Goal: Task Accomplishment & Management: Complete application form

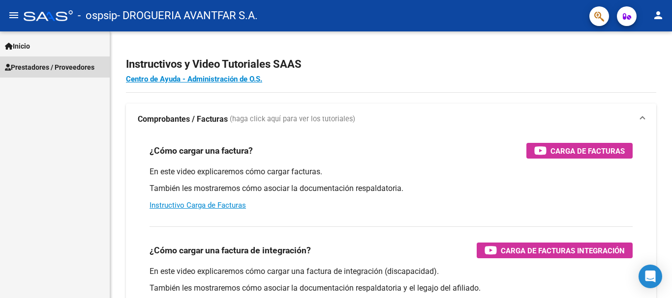
click at [43, 66] on span "Prestadores / Proveedores" at bounding box center [49, 67] width 89 height 11
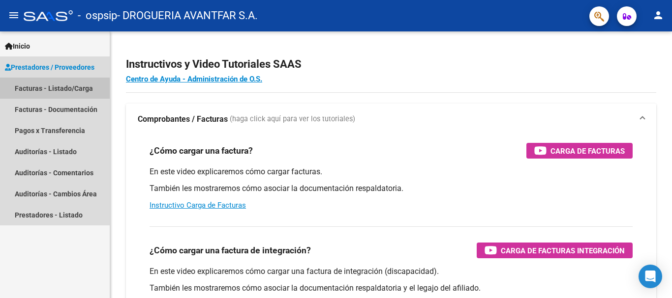
click at [48, 89] on link "Facturas - Listado/Carga" at bounding box center [55, 88] width 110 height 21
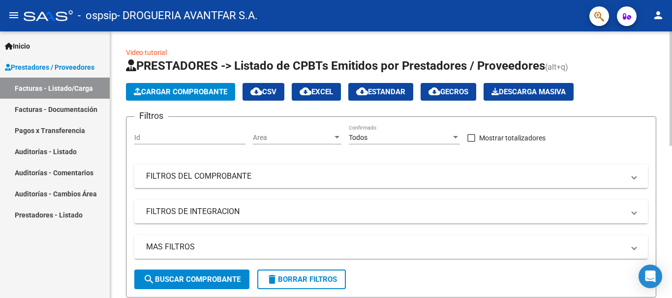
drag, startPoint x: 214, startPoint y: 80, endPoint x: 212, endPoint y: 88, distance: 8.6
click at [214, 81] on app-list-header "PRESTADORES -> Listado de CPBTs Emitidos por Prestadores / Proveedores (alt+q) …" at bounding box center [391, 178] width 530 height 240
click at [212, 88] on span "Cargar Comprobante" at bounding box center [180, 92] width 93 height 9
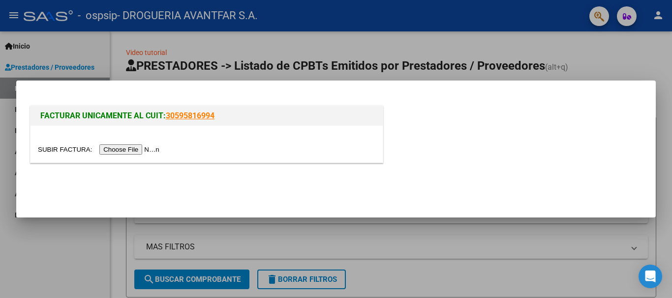
click at [131, 147] on input "file" at bounding box center [100, 150] width 124 height 10
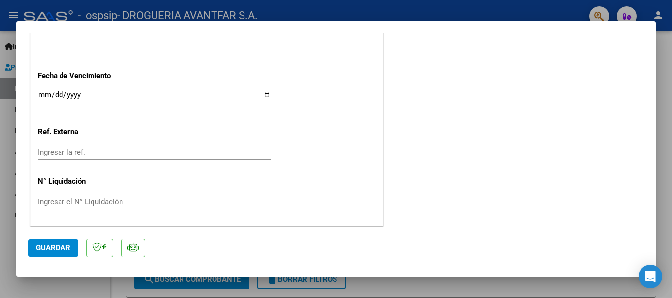
scroll to position [592, 0]
click at [42, 88] on div "Ingresar la fecha" at bounding box center [154, 98] width 233 height 21
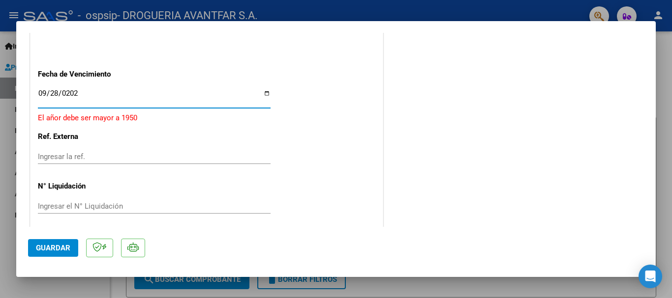
type input "[DATE]"
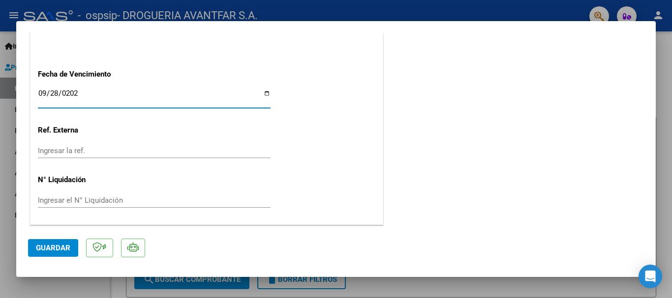
click at [50, 247] on span "Guardar" at bounding box center [53, 248] width 34 height 9
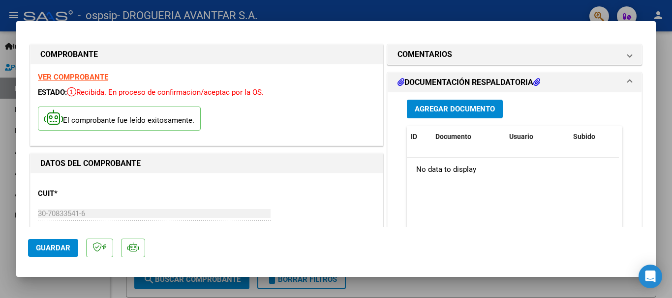
scroll to position [0, 0]
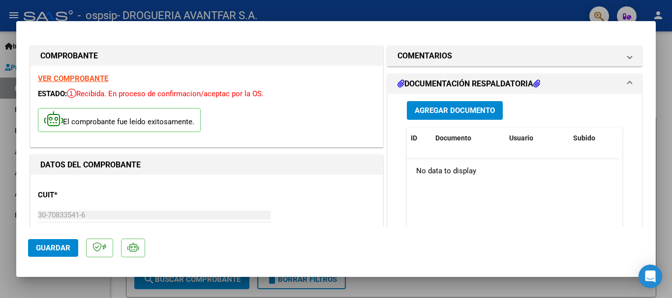
click at [443, 112] on span "Agregar Documento" at bounding box center [455, 111] width 80 height 9
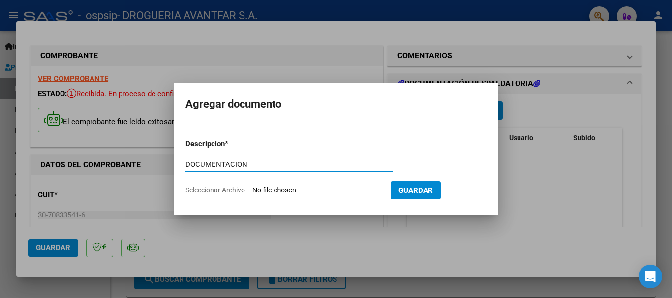
type input "DOCUMENTACION"
click at [291, 197] on form "Descripcion * DOCUMENTACION Escriba aquí una descripcion Seleccionar Archivo Gu…" at bounding box center [335, 167] width 301 height 72
click at [291, 190] on input "Seleccionar Archivo" at bounding box center [317, 190] width 130 height 9
type input "C:\fakepath\326245_2025_09_10_19_12_12_548.pdf"
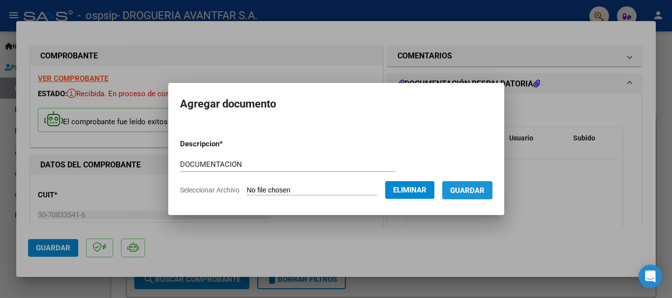
click at [481, 193] on span "Guardar" at bounding box center [467, 190] width 34 height 9
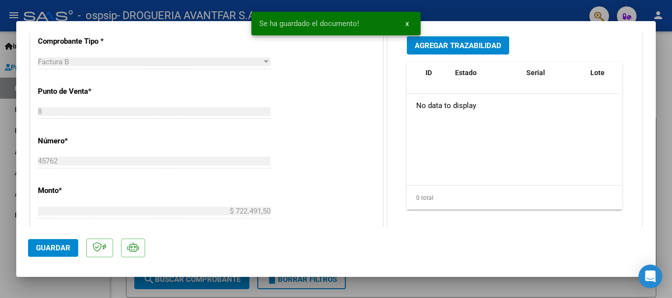
scroll to position [295, 0]
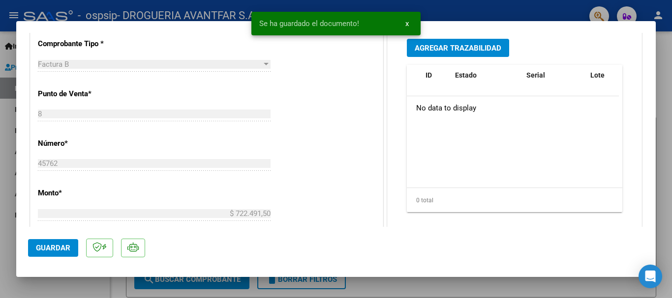
click at [452, 44] on span "Agregar Trazabilidad" at bounding box center [458, 48] width 87 height 9
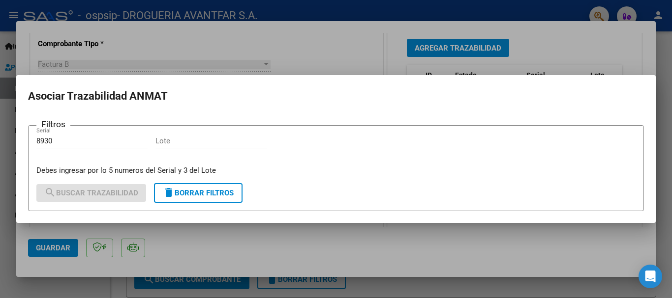
click at [194, 147] on div "Lote" at bounding box center [210, 141] width 111 height 15
click at [34, 142] on form "Filtros 8930 Serial Lote Debes ingresar por lo 5 numeros del Serial y 3 del Lot…" at bounding box center [336, 168] width 616 height 86
click at [38, 141] on input "8930" at bounding box center [91, 141] width 111 height 9
type input "128930"
click at [251, 145] on input "Lote" at bounding box center [210, 141] width 111 height 9
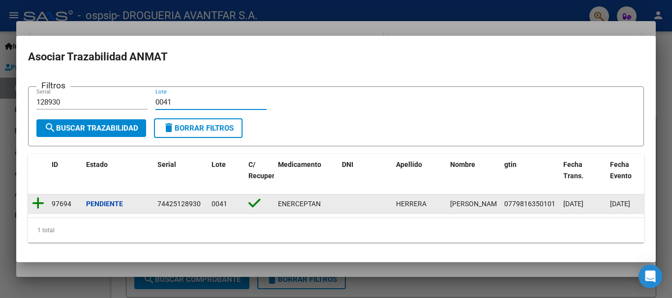
type input "0041"
click at [36, 202] on icon at bounding box center [38, 204] width 12 height 14
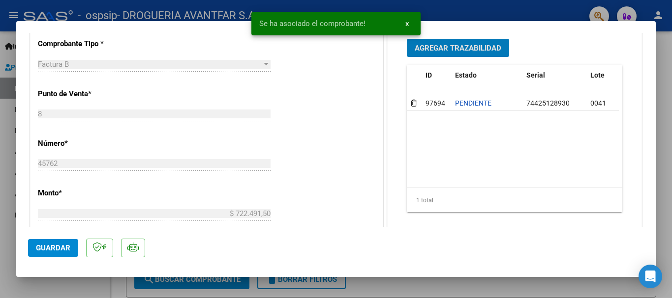
click at [37, 256] on button "Guardar" at bounding box center [53, 248] width 50 height 18
click at [671, 141] on div at bounding box center [336, 149] width 672 height 298
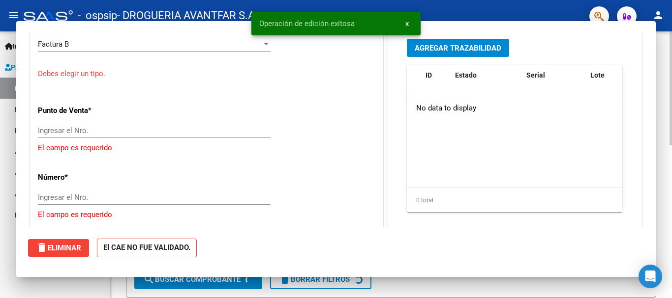
scroll to position [0, 0]
